Goal: Task Accomplishment & Management: Manage account settings

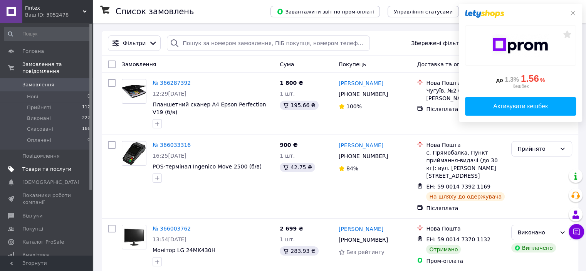
click at [34, 166] on span "Товари та послуги" at bounding box center [46, 169] width 49 height 7
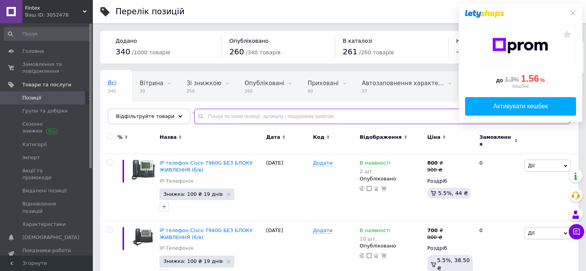
click at [212, 118] on input "text" at bounding box center [382, 116] width 376 height 15
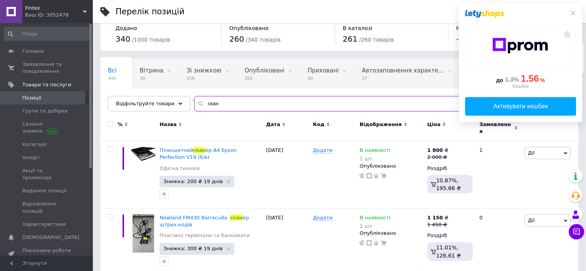
scroll to position [20, 0]
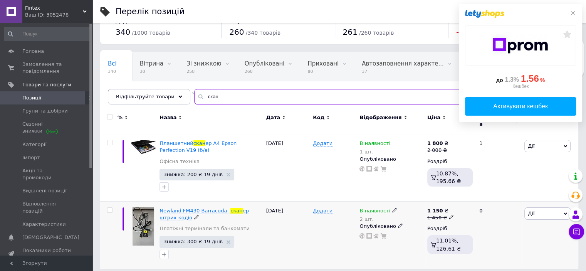
type input "скан"
click at [164, 208] on span "Newland FM430 Barracuda -" at bounding box center [195, 211] width 71 height 6
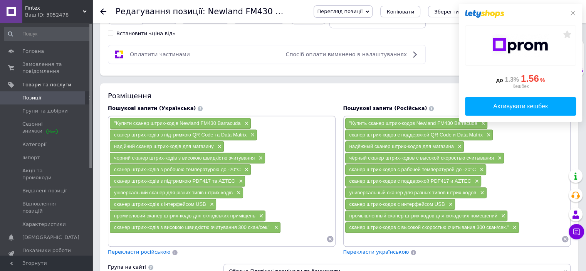
scroll to position [492, 0]
